Goal: Ask a question: Seek information or help from site administrators or community

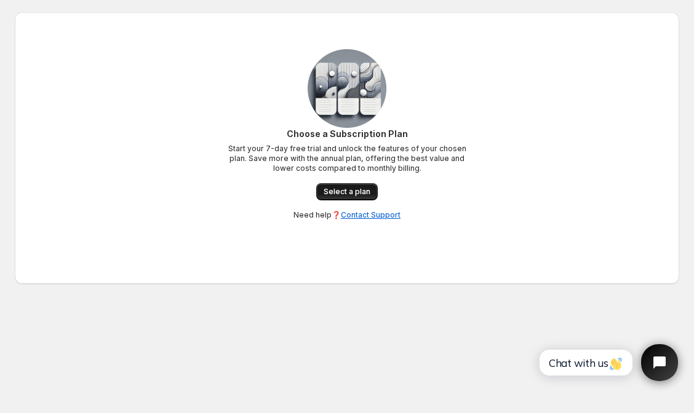
click at [368, 197] on link "Select a plan" at bounding box center [347, 191] width 62 height 17
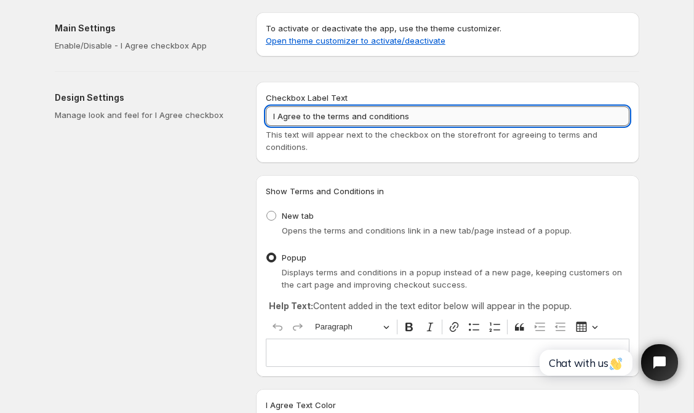
drag, startPoint x: 444, startPoint y: 113, endPoint x: 327, endPoint y: 114, distance: 116.9
click at [327, 114] on input "I Agree to the terms and conditions" at bounding box center [448, 116] width 364 height 20
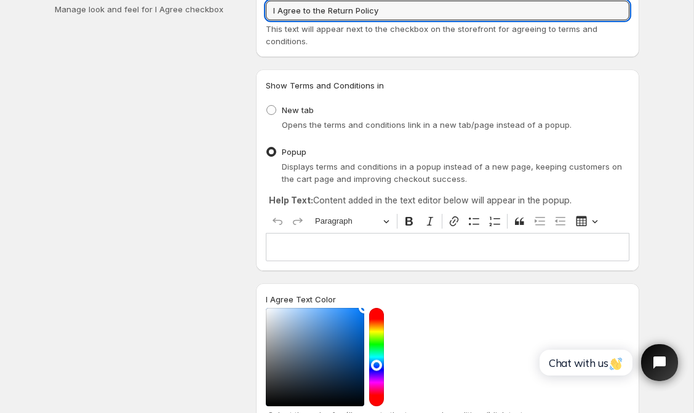
scroll to position [114, 0]
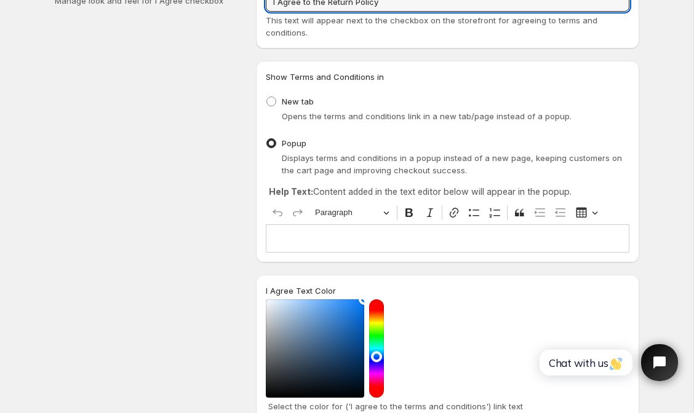
type input "I Agree to the Return Policy"
click at [346, 231] on div "Editor editing area: main. Press ⌥0 for help." at bounding box center [448, 239] width 364 height 28
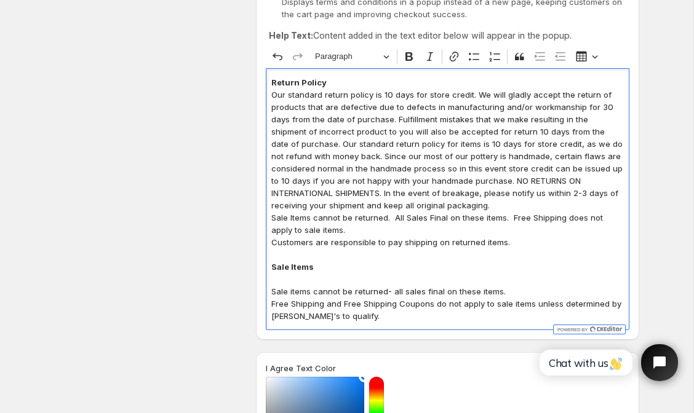
scroll to position [271, 0]
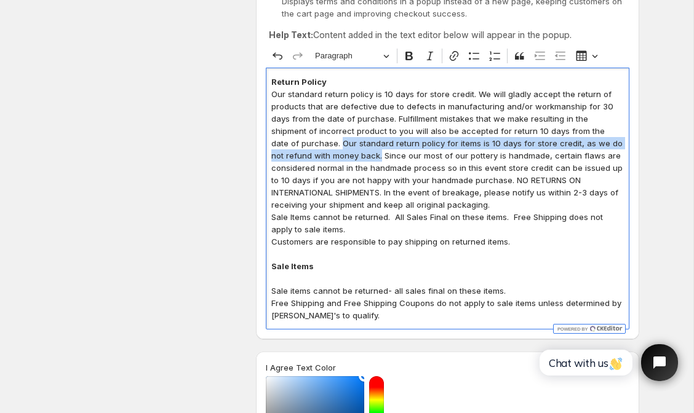
drag, startPoint x: 321, startPoint y: 154, endPoint x: 272, endPoint y: 142, distance: 50.0
click at [272, 142] on p "Our standard return policy is 10 days for store credit. We will gladly accept t…" at bounding box center [447, 149] width 353 height 123
click at [408, 58] on icon "Editor toolbar" at bounding box center [409, 56] width 12 height 12
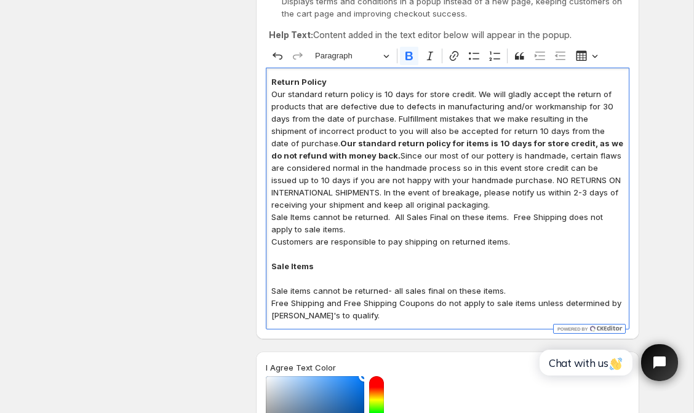
click at [392, 143] on strong "Our standard return policy for items is 10 days for store credit, as we do not …" at bounding box center [447, 149] width 352 height 22
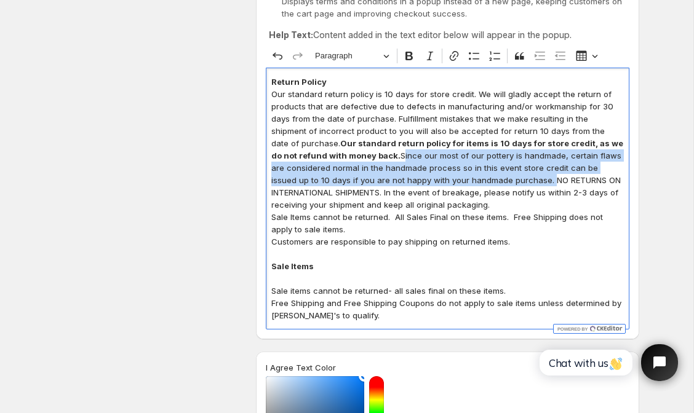
drag, startPoint x: 322, startPoint y: 154, endPoint x: 458, endPoint y: 180, distance: 138.3
click at [458, 180] on p "Our standard return policy is 10 days for store credit. We will gladly accept t…" at bounding box center [447, 149] width 353 height 123
click at [409, 60] on icon "Editor toolbar" at bounding box center [409, 56] width 12 height 12
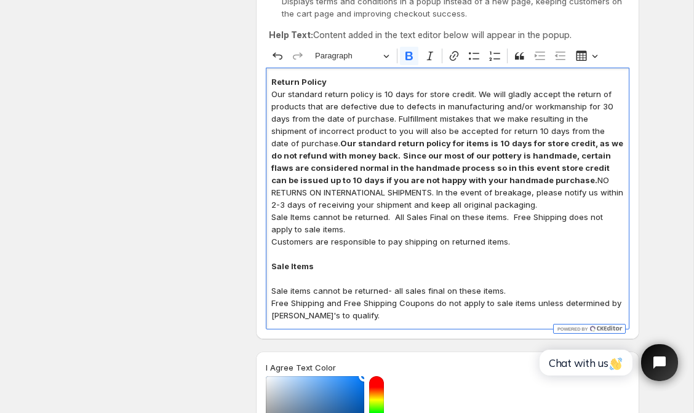
click at [468, 178] on p "Our standard return policy is 10 days for store credit. We will gladly accept t…" at bounding box center [447, 149] width 353 height 123
drag, startPoint x: 512, startPoint y: 247, endPoint x: 261, endPoint y: 246, distance: 251.0
click at [261, 246] on div "Show Terms and Conditions in New tab Opens the terms and conditions link in a n…" at bounding box center [447, 122] width 383 height 436
click at [407, 56] on icon "Editor toolbar" at bounding box center [408, 56] width 7 height 9
click at [365, 317] on p "Free Shipping and Free Shipping Coupons do not apply to sale items unless deter…" at bounding box center [447, 309] width 353 height 25
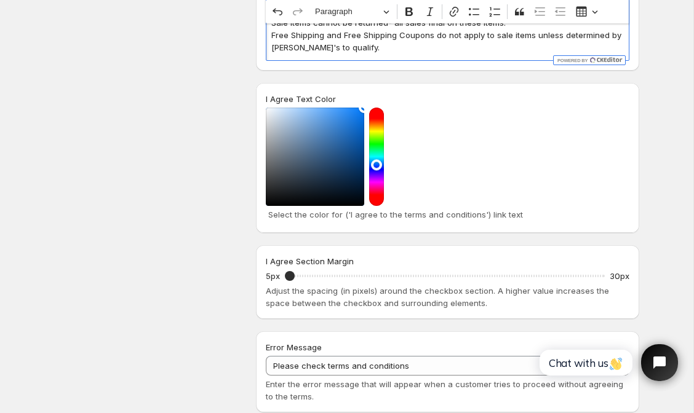
scroll to position [551, 0]
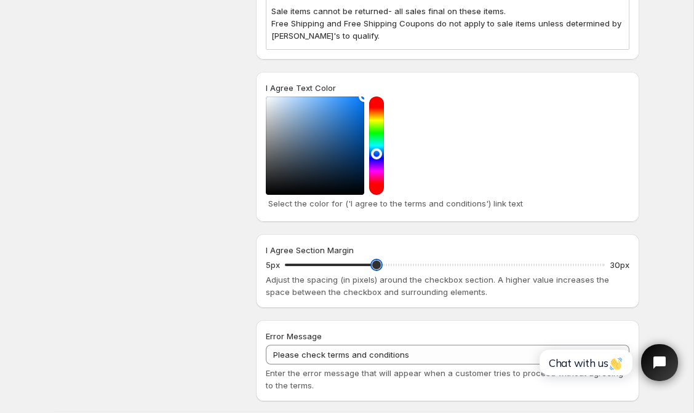
drag, startPoint x: 290, startPoint y: 263, endPoint x: 372, endPoint y: 266, distance: 81.9
type input "12"
click at [372, 266] on input "I Agree Section Margin" at bounding box center [445, 265] width 320 height 17
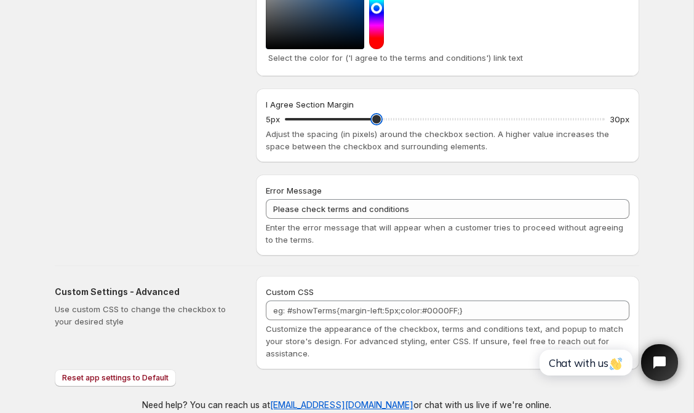
scroll to position [712, 0]
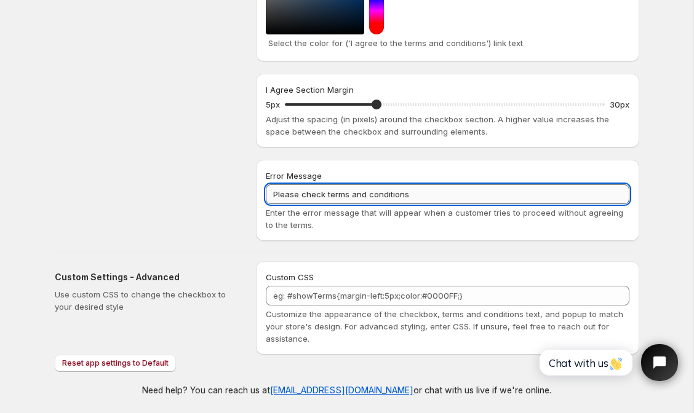
click at [323, 196] on input "Please check terms and conditions" at bounding box center [448, 195] width 364 height 20
drag, startPoint x: 408, startPoint y: 196, endPoint x: 301, endPoint y: 193, distance: 107.1
click at [301, 193] on input "Please check terms and conditions" at bounding box center [448, 195] width 364 height 20
click at [356, 193] on input "Please Confirm the REturn Policy Checkbox" at bounding box center [448, 195] width 364 height 20
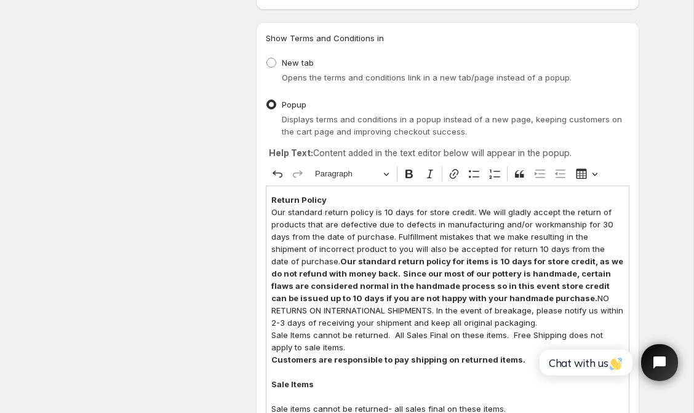
scroll to position [162, 0]
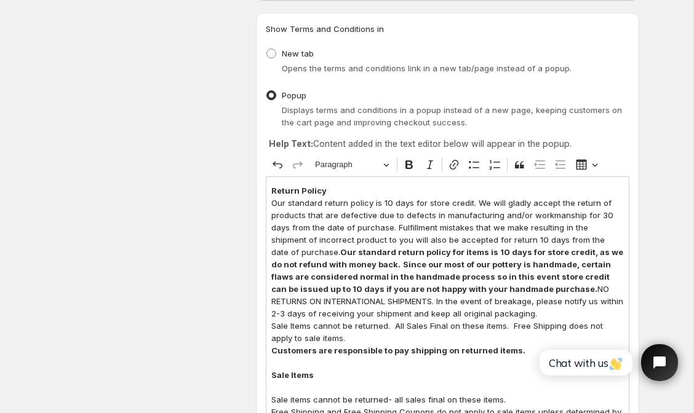
type input "Please Confirm the Return Policy Checkbox"
click at [271, 192] on strong "Return Policy" at bounding box center [298, 191] width 55 height 10
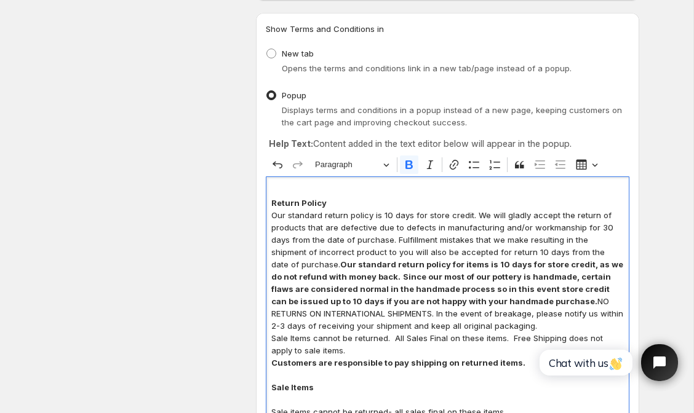
click at [289, 188] on p "Editor editing area: main. Press ⌥0 for help." at bounding box center [447, 191] width 353 height 12
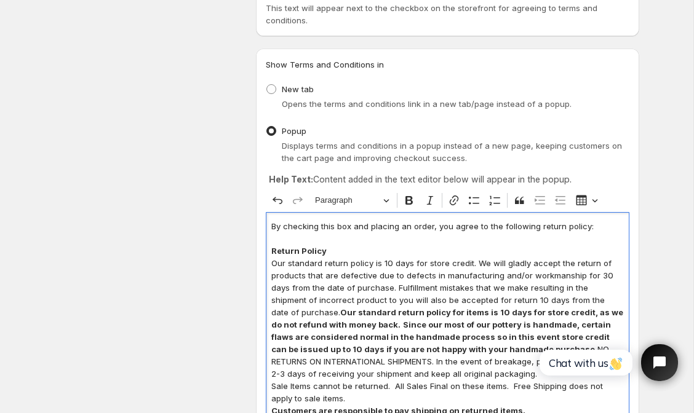
scroll to position [0, 0]
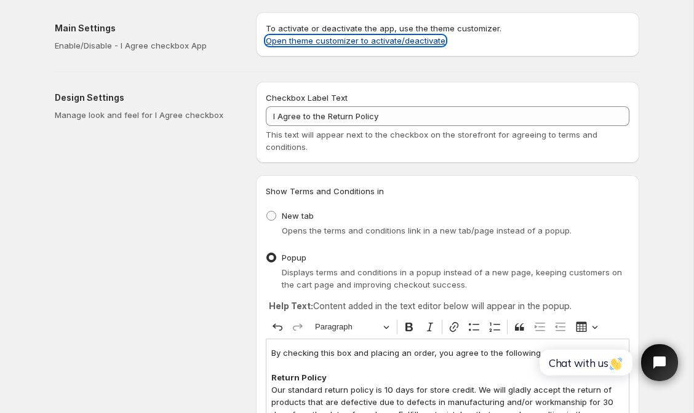
click at [353, 38] on link "Open theme customizer to activate/deactivate" at bounding box center [356, 41] width 180 height 10
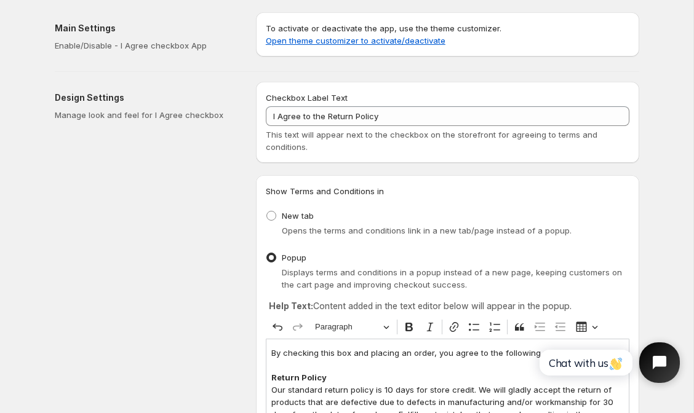
click at [663, 367] on icon "Open chat widget" at bounding box center [666, 363] width 19 height 19
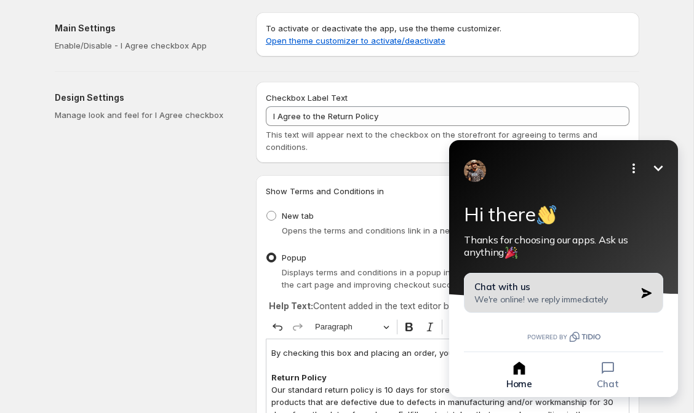
click at [560, 298] on span "We're online! we reply immediately" at bounding box center [540, 299] width 133 height 11
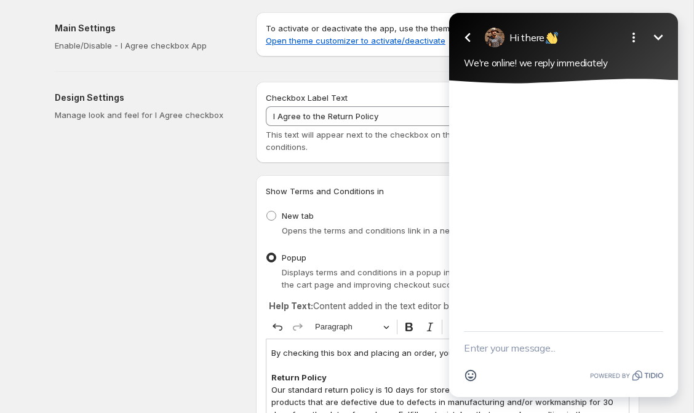
click at [519, 354] on textarea "New message" at bounding box center [563, 348] width 199 height 32
type textarea "how do i activitate the chekbox"
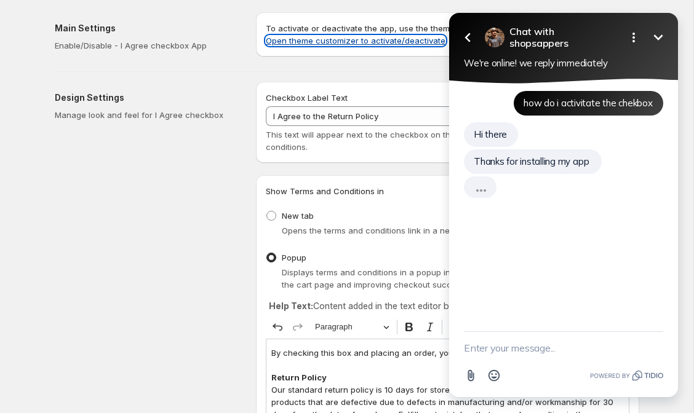
click at [389, 37] on link "Open theme customizer to activate/deactivate" at bounding box center [356, 41] width 180 height 10
click at [505, 353] on textarea "New message" at bounding box center [563, 348] width 199 height 32
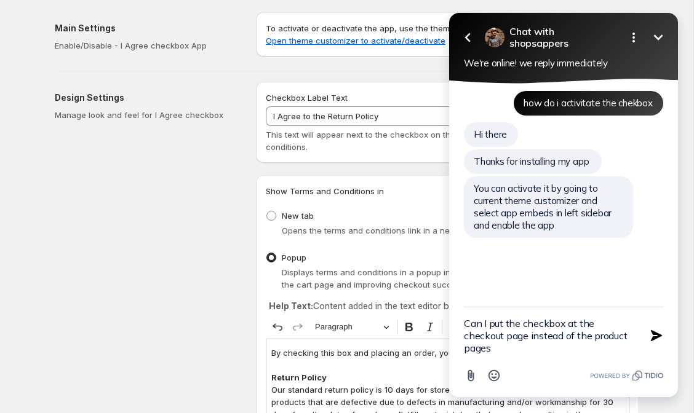
type textarea "Can I put the checkbox at the checkout page instead of the product pages?"
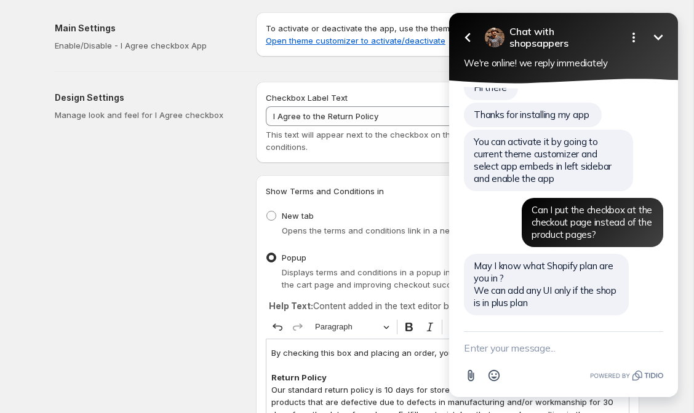
scroll to position [46, 0]
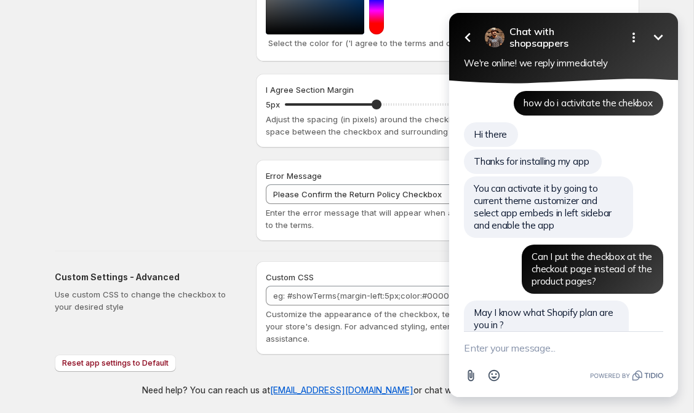
click at [492, 348] on textarea "New message" at bounding box center [563, 348] width 199 height 32
type textarea "R"
type textarea "grow plan"
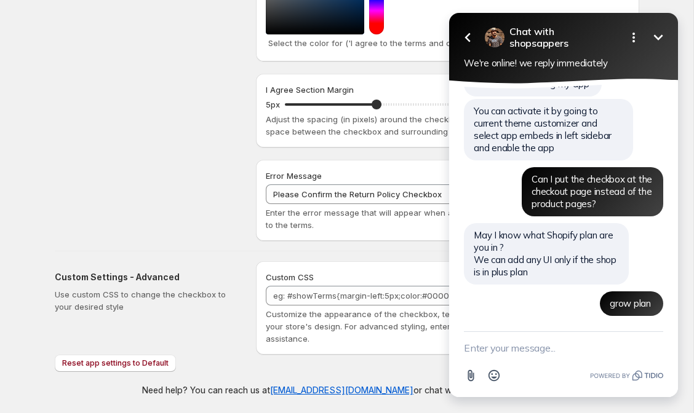
click at [524, 340] on textarea "New message" at bounding box center [563, 348] width 199 height 32
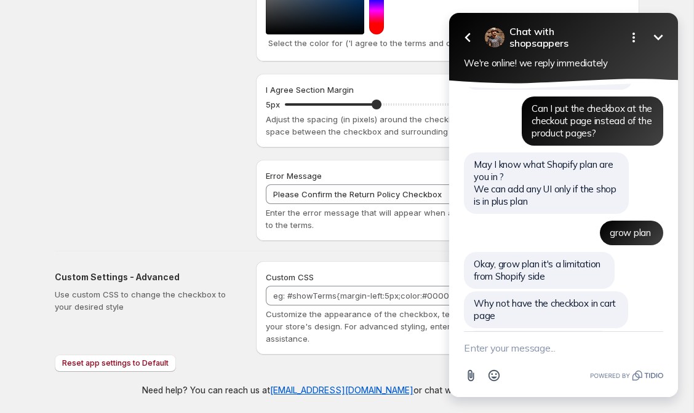
scroll to position [200, 0]
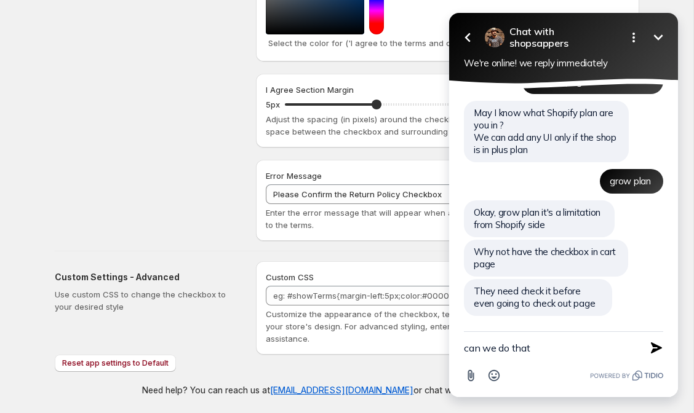
type textarea "can we do that?"
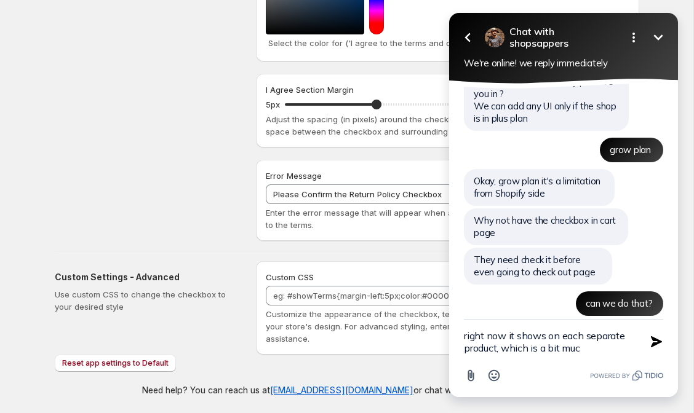
type textarea "right now it shows on each separate product, which is a bit much"
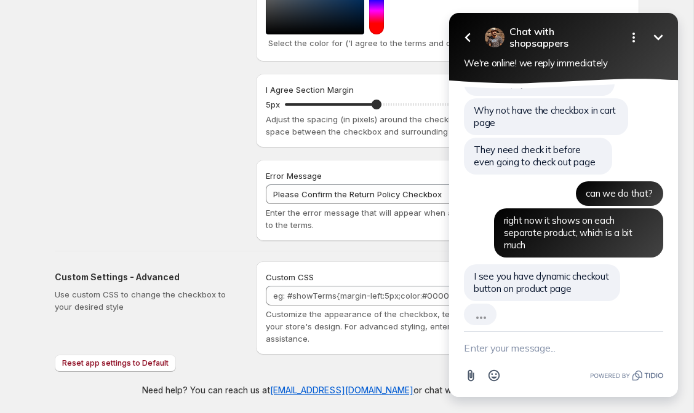
scroll to position [314, 0]
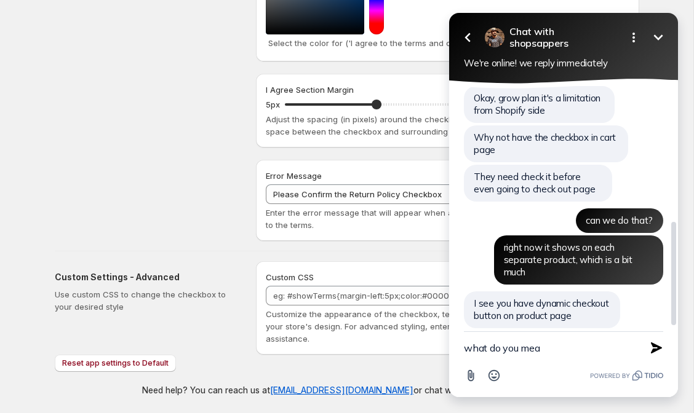
type textarea "what do you mean"
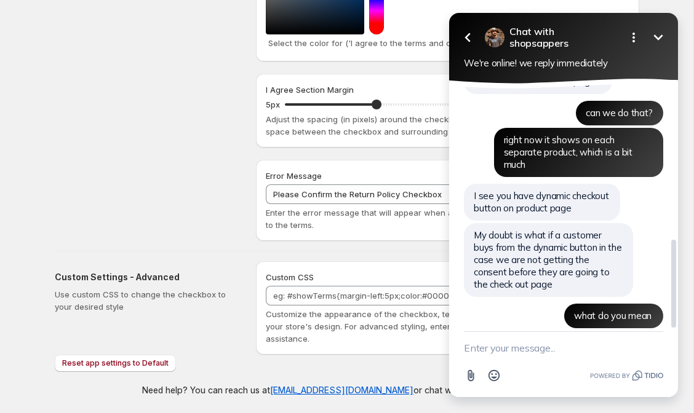
scroll to position [453, 0]
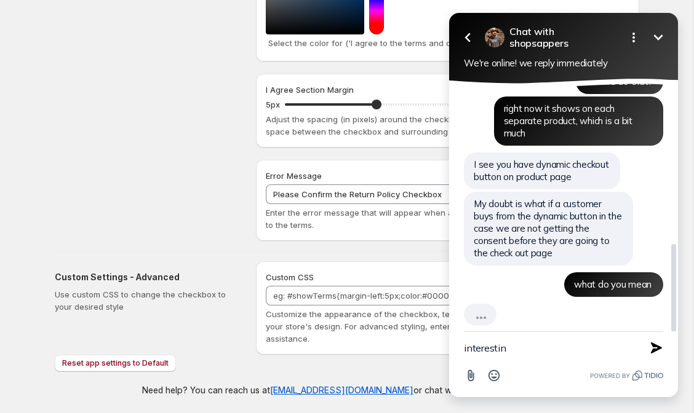
type textarea "interesting"
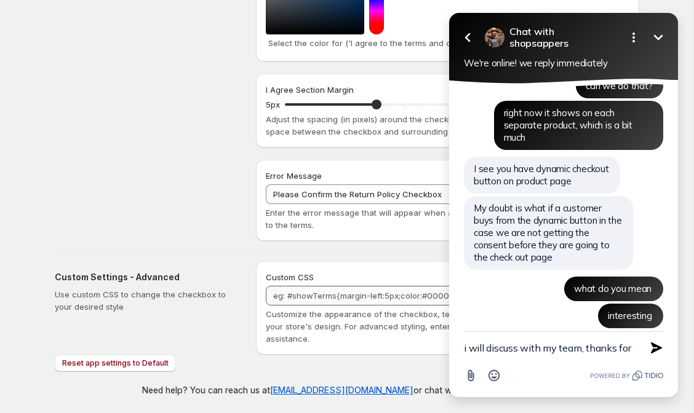
scroll to position [480, 0]
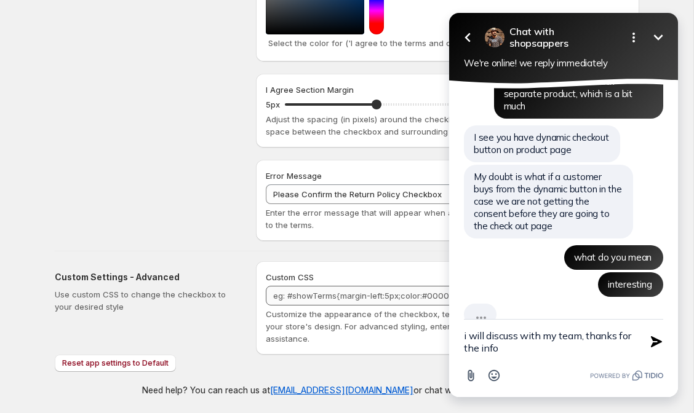
type textarea "i will discuss with my team, thanks for the info!"
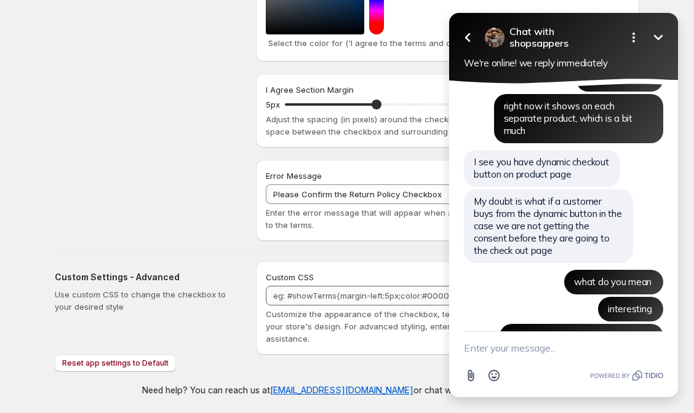
scroll to position [520, 0]
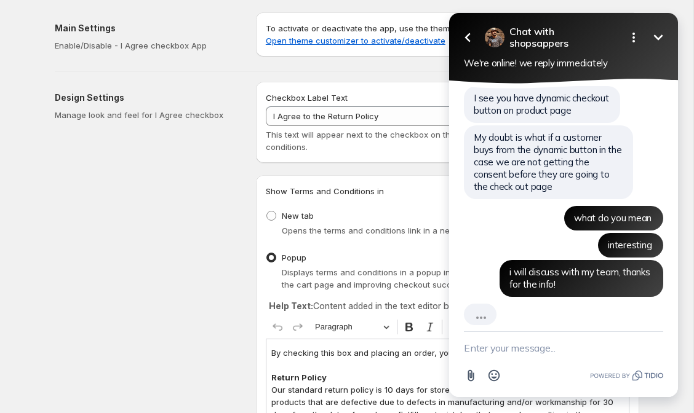
click at [464, 34] on icon "button" at bounding box center [467, 37] width 15 height 15
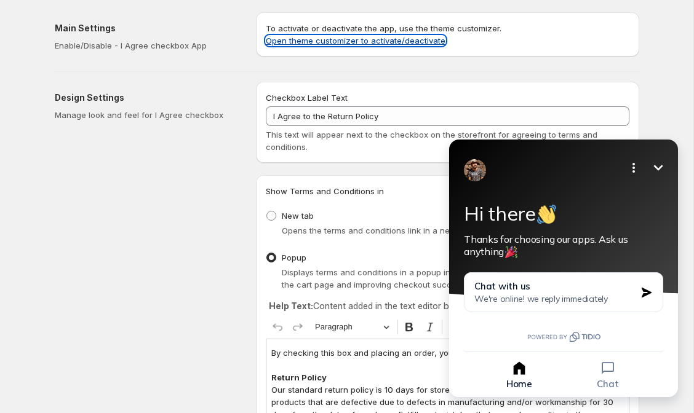
click at [404, 37] on link "Open theme customizer to activate/deactivate" at bounding box center [356, 41] width 180 height 10
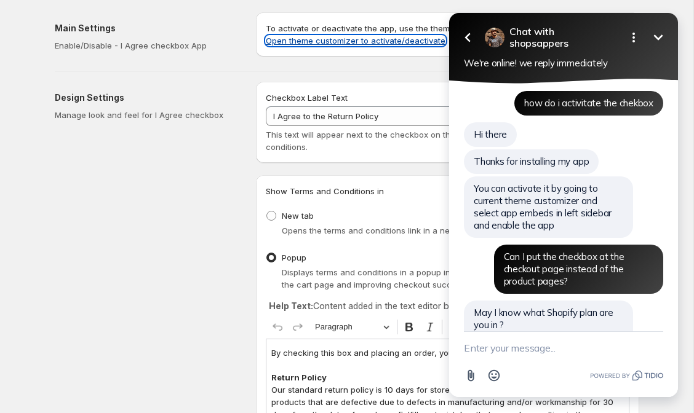
scroll to position [569, 0]
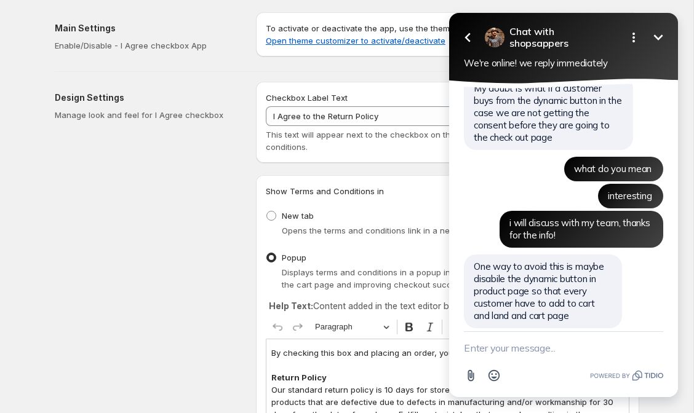
click at [506, 347] on textarea "New message" at bounding box center [563, 348] width 199 height 32
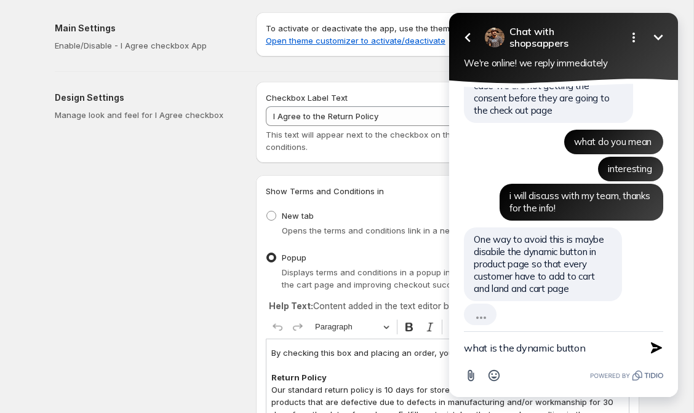
type textarea "what is the dynamic button?"
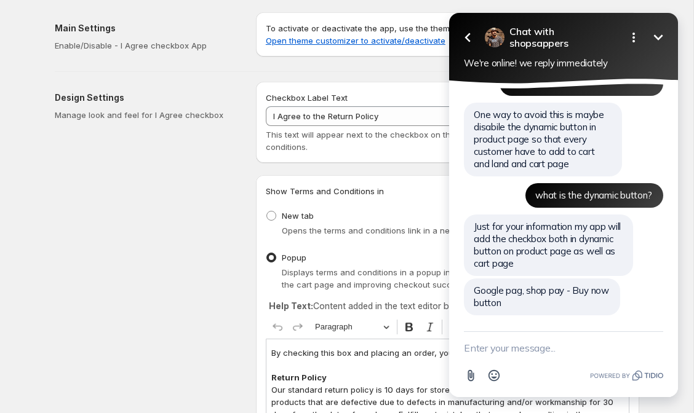
scroll to position [708, 0]
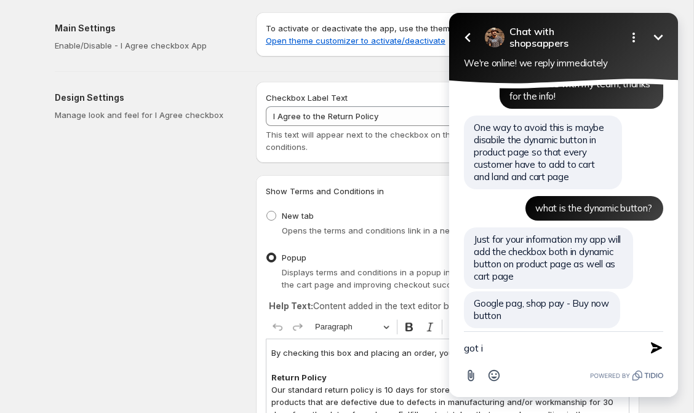
type textarea "got it"
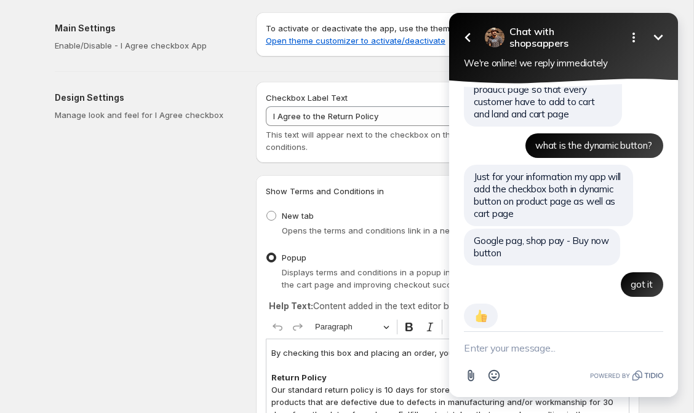
scroll to position [771, 0]
type textarea "thx"
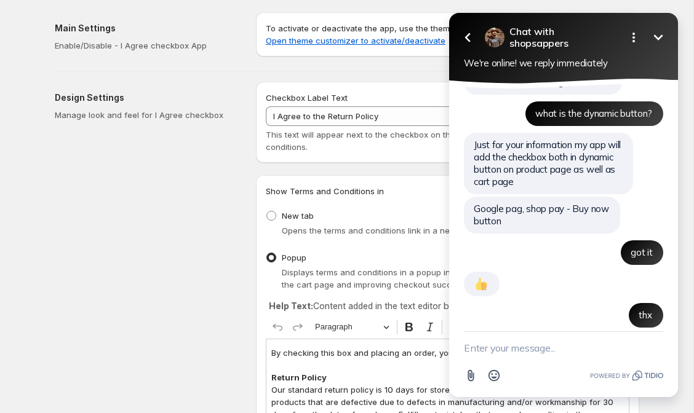
click at [472, 38] on icon "button" at bounding box center [467, 37] width 15 height 15
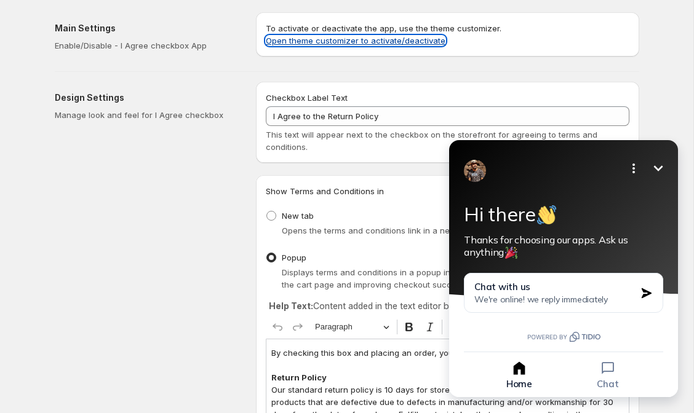
click at [324, 42] on link "Open theme customizer to activate/deactivate" at bounding box center [356, 41] width 180 height 10
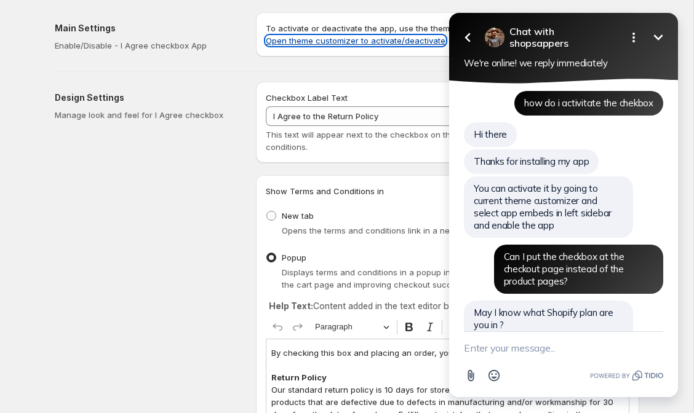
scroll to position [846, 0]
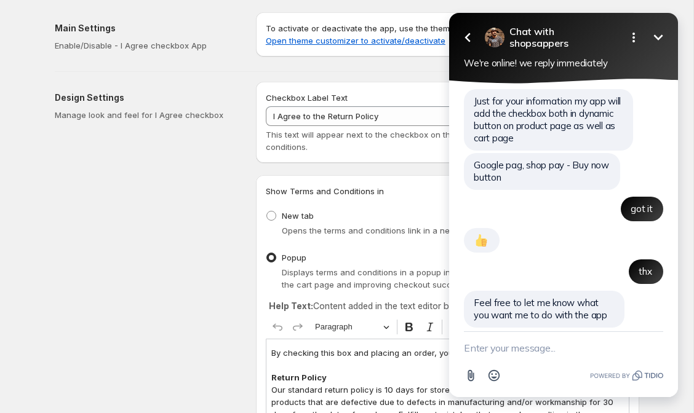
click at [522, 345] on textarea "New message" at bounding box center [563, 348] width 199 height 32
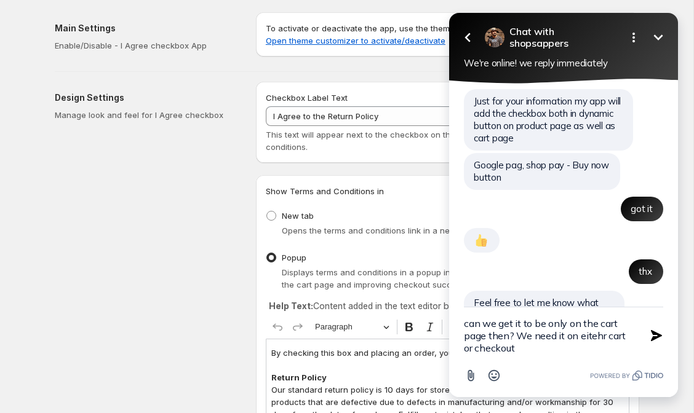
click at [590, 337] on textarea "can we get it to be only on the cart page then? We need it on eitehr cart or ch…" at bounding box center [548, 336] width 169 height 57
type textarea "can we get it to be only on the cart page then? We need it on either cart or ch…"
click at [565, 346] on textarea "can we get it to be only on the cart page then? We need it on either cart or ch…" at bounding box center [548, 336] width 169 height 57
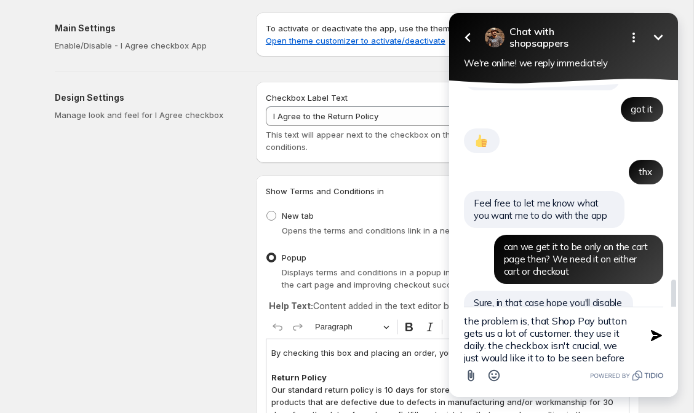
scroll to position [15, 0]
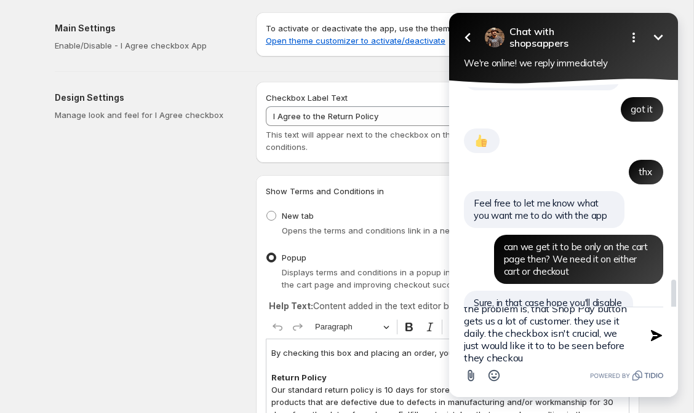
type textarea "the problem is, that Shop Pay button gets us a lot of customer. they use it dai…"
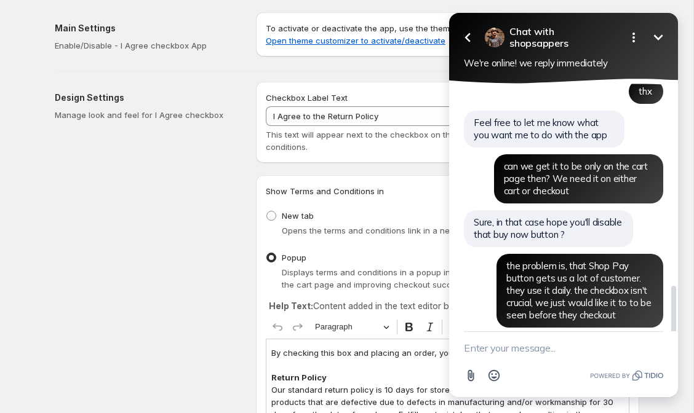
scroll to position [0, 0]
click at [314, 36] on link "Open theme customizer to activate/deactivate" at bounding box center [356, 41] width 180 height 10
